Goal: Information Seeking & Learning: Learn about a topic

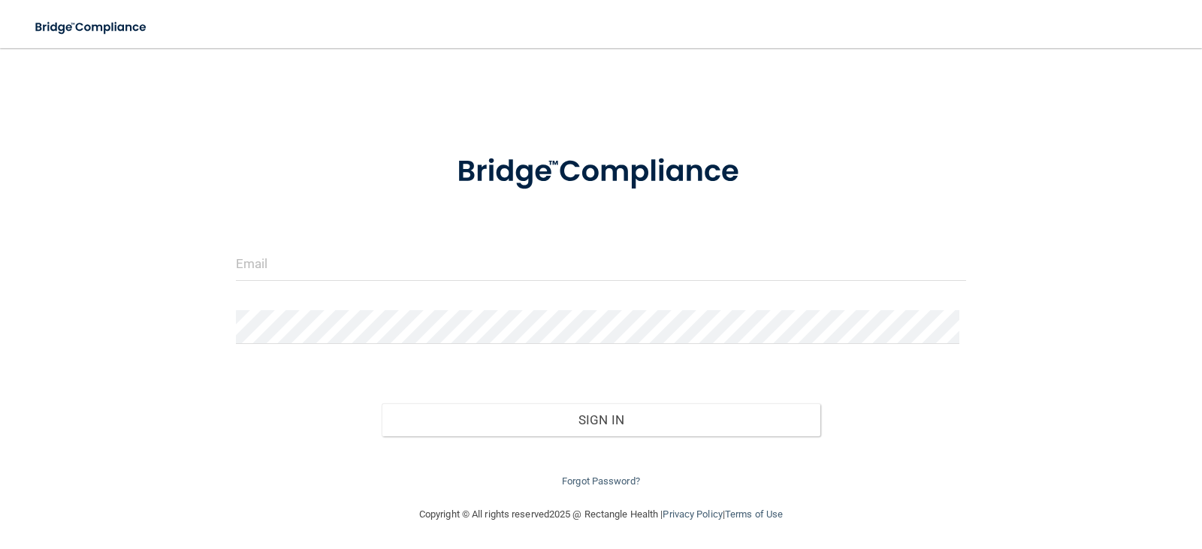
scroll to position [7, 0]
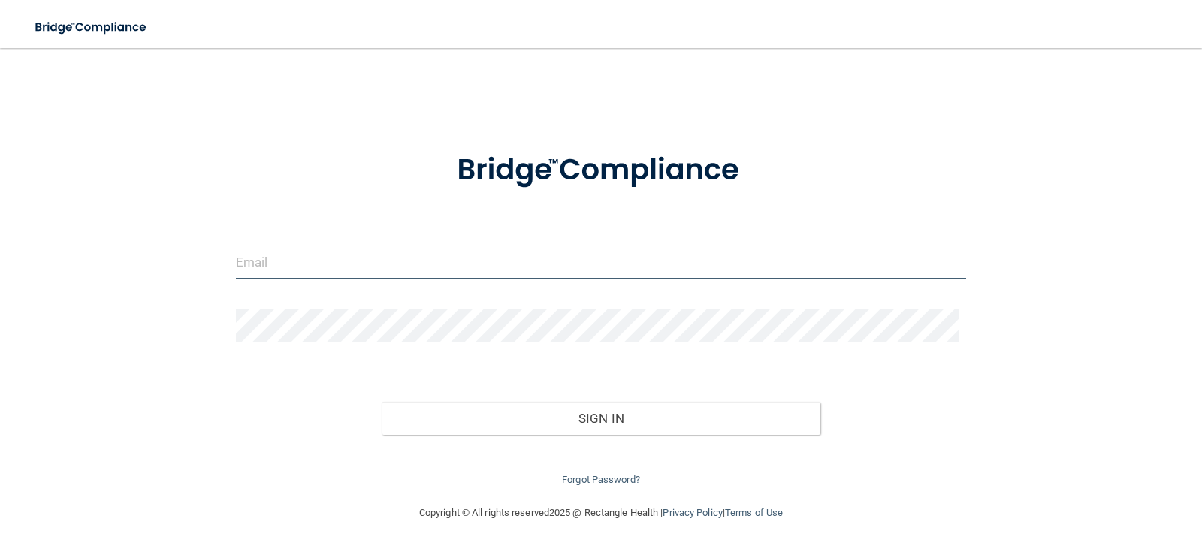
click at [284, 254] on input "email" at bounding box center [601, 263] width 731 height 34
type input "[EMAIL_ADDRESS][DOMAIN_NAME]"
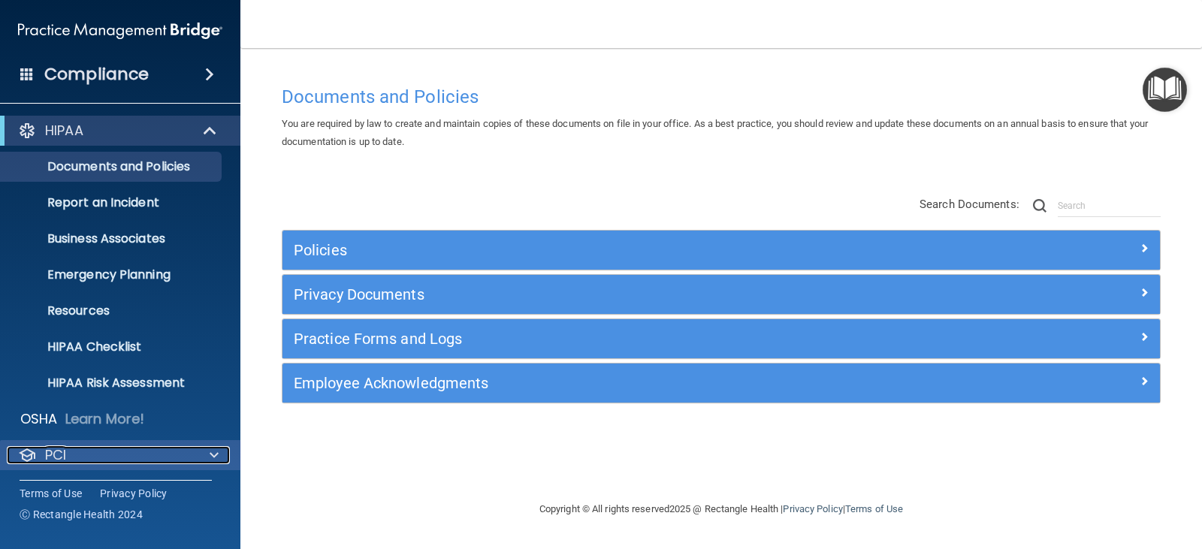
click at [125, 449] on div "PCI" at bounding box center [100, 455] width 186 height 18
click at [210, 451] on span at bounding box center [214, 455] width 9 height 18
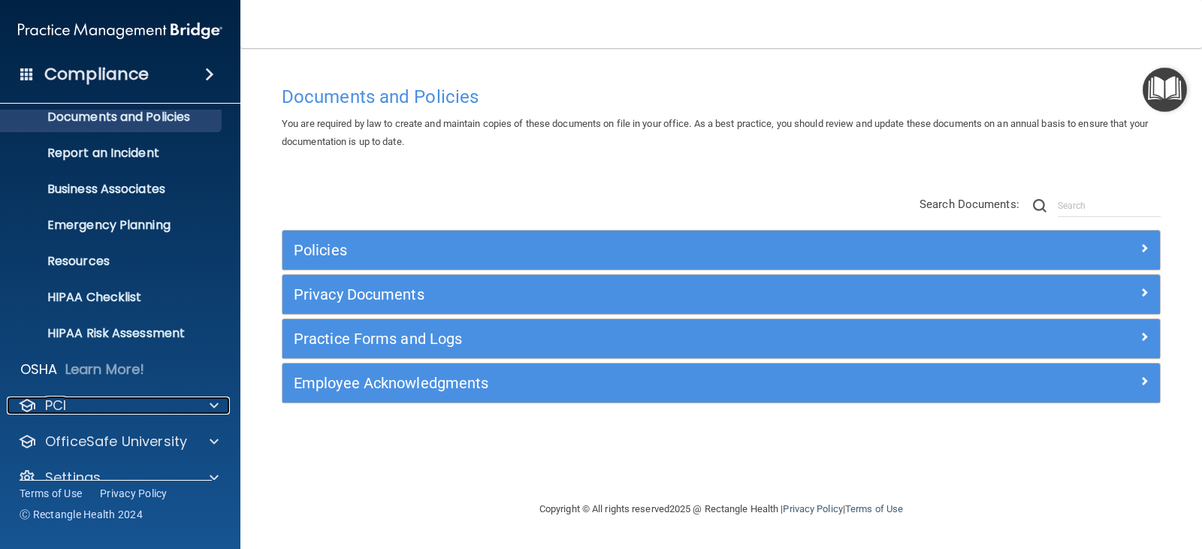
scroll to position [74, 0]
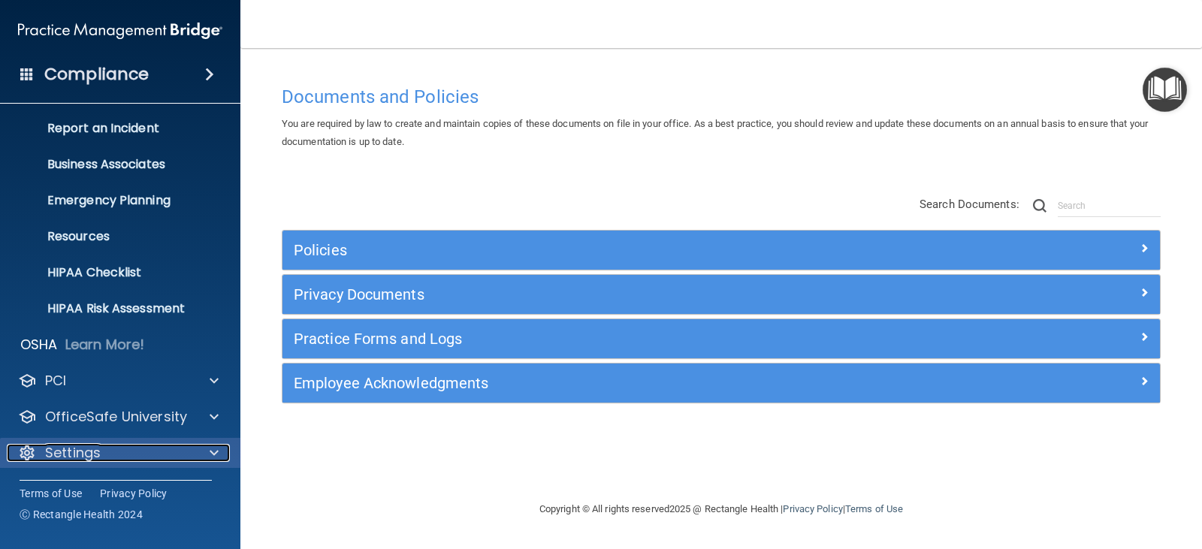
click at [75, 455] on p "Settings" at bounding box center [73, 453] width 56 height 18
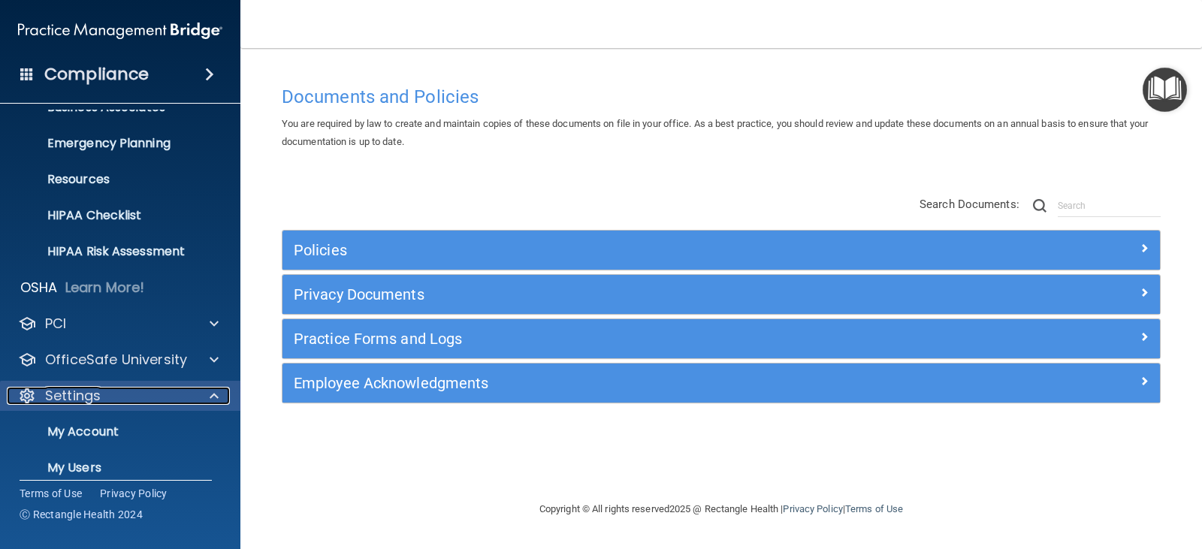
scroll to position [219, 0]
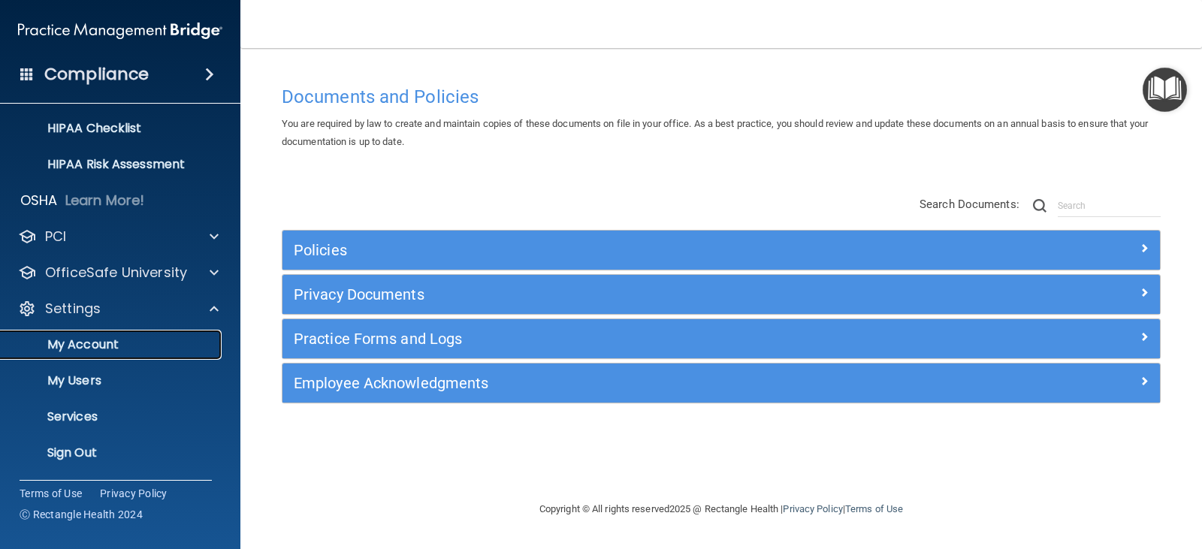
click at [85, 346] on p "My Account" at bounding box center [112, 344] width 205 height 15
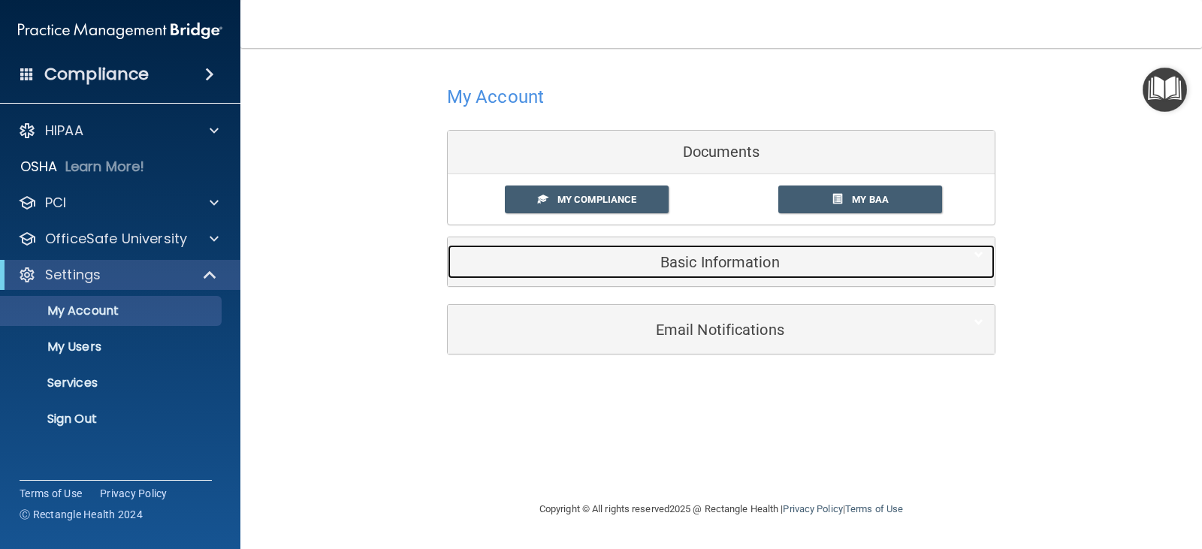
click at [681, 251] on div "Basic Information" at bounding box center [698, 262] width 501 height 34
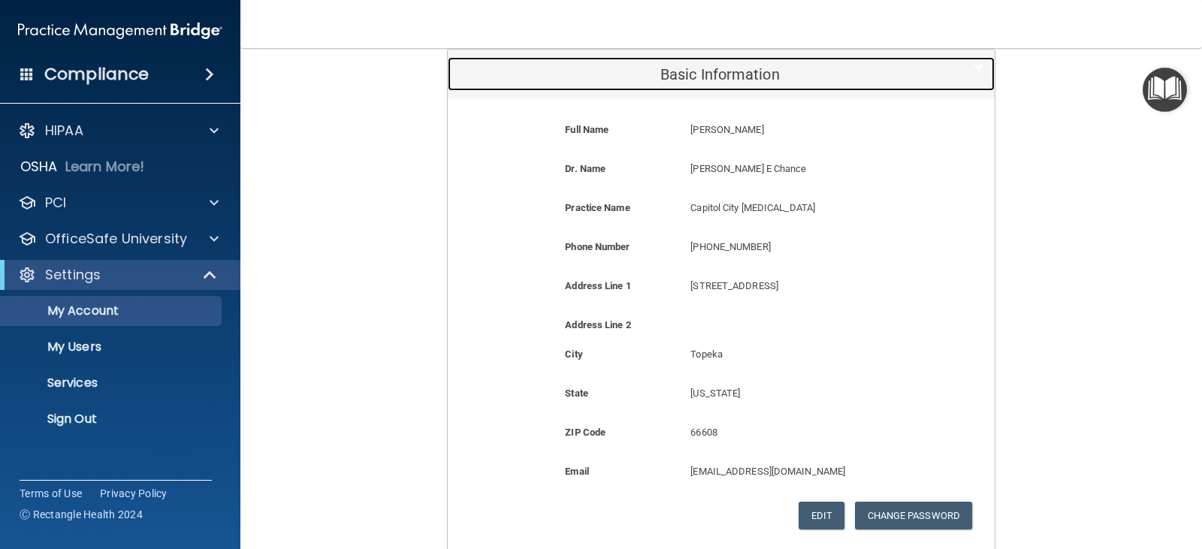
scroll to position [225, 0]
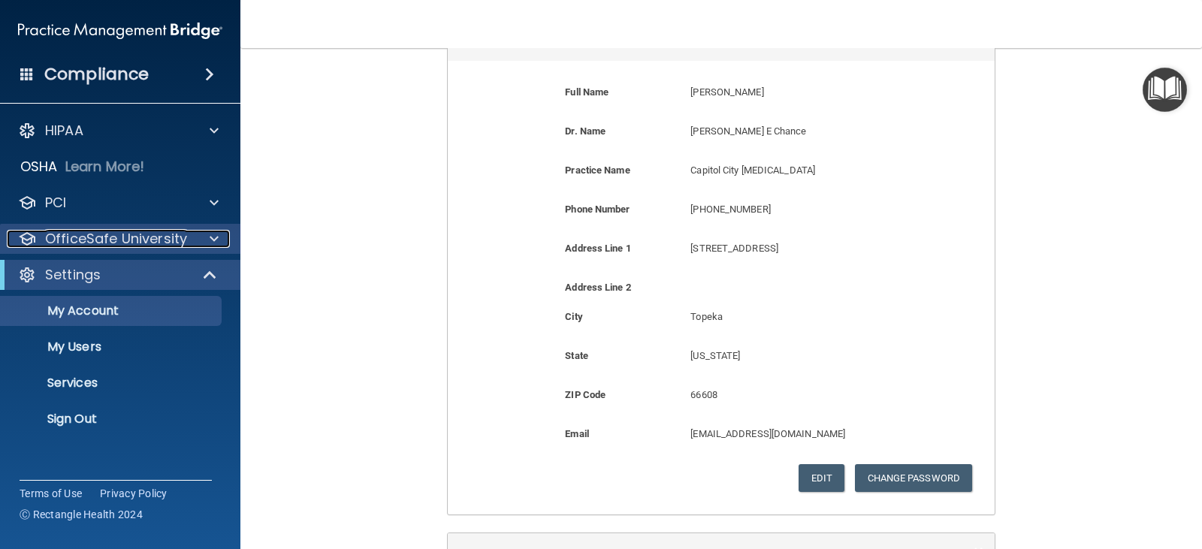
click at [133, 236] on p "OfficeSafe University" at bounding box center [116, 239] width 142 height 18
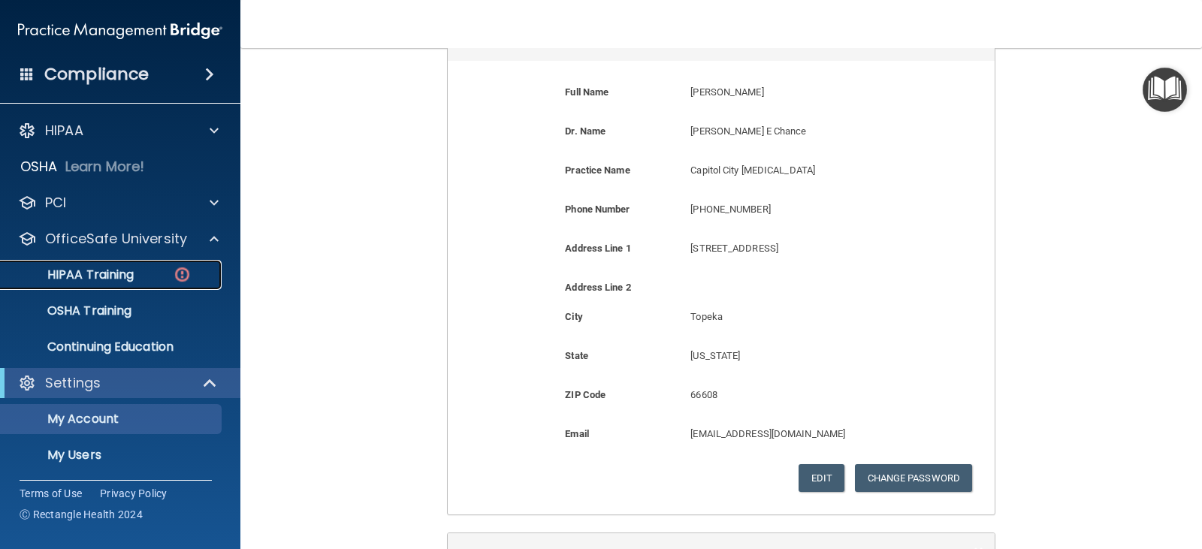
click at [131, 272] on p "HIPAA Training" at bounding box center [72, 274] width 124 height 15
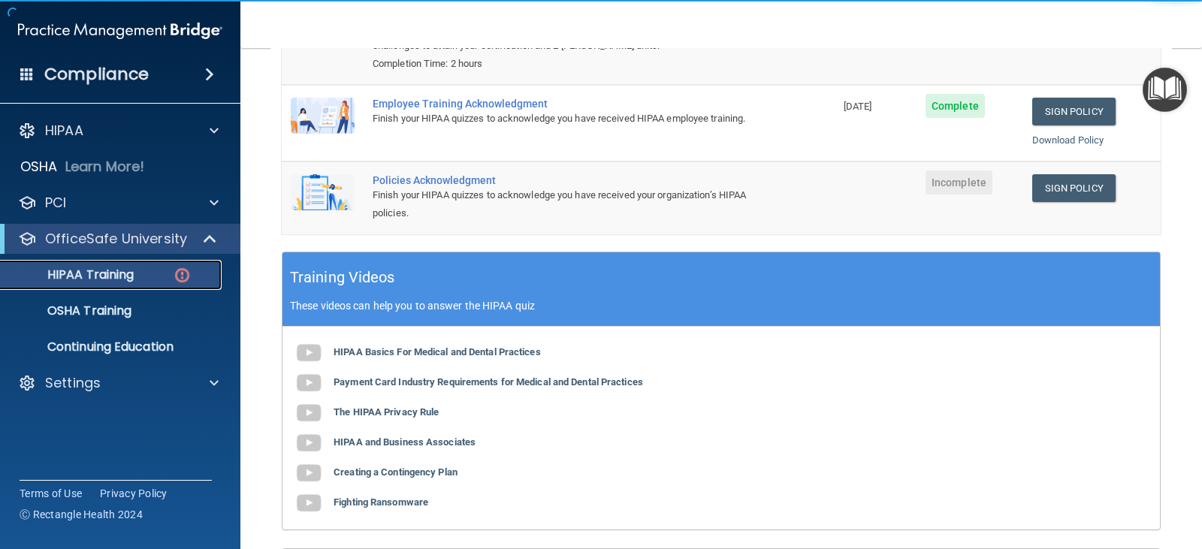
scroll to position [376, 0]
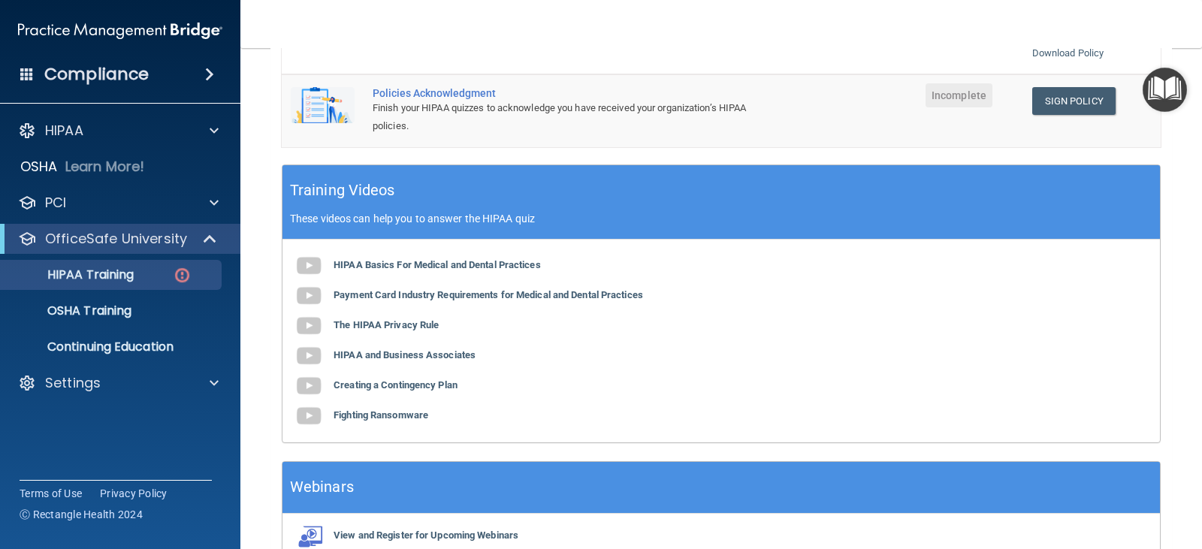
click at [356, 290] on div "HIPAA Basics For Medical and Dental Practices Payment Card Industry Requirement…" at bounding box center [721, 341] width 878 height 203
click at [356, 295] on b "Payment Card Industry Requirements for Medical and Dental Practices" at bounding box center [489, 294] width 310 height 11
